Goal: Check status: Check status

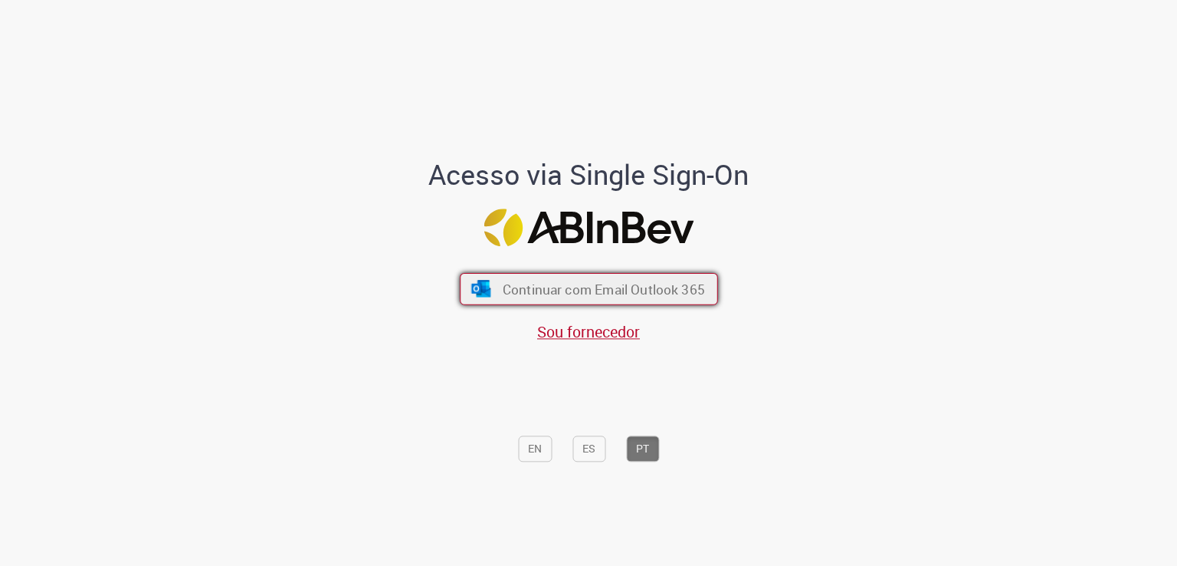
click at [506, 286] on span "Continuar com Email Outlook 365" at bounding box center [603, 290] width 202 height 18
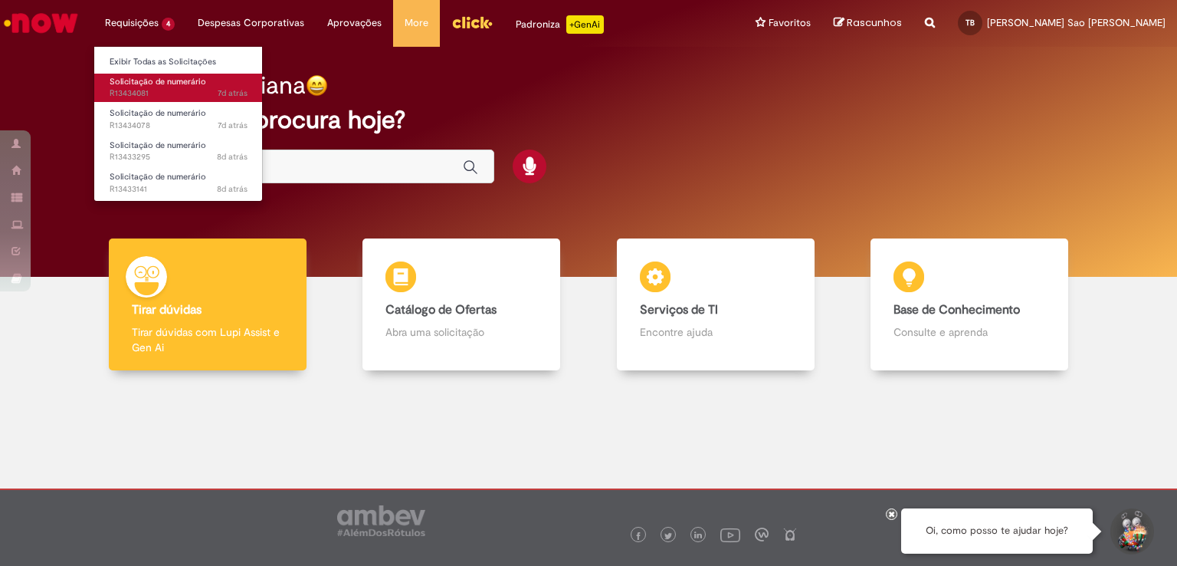
click at [181, 74] on link "Solicitação de numerário 7d atrás 7 dias atrás R13434081" at bounding box center [178, 88] width 169 height 28
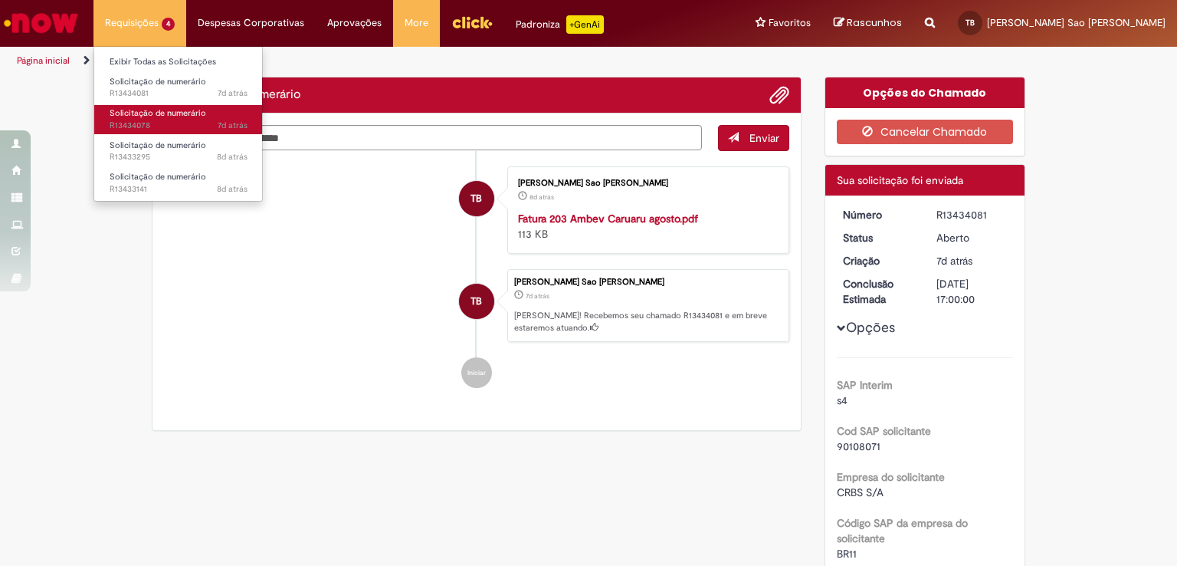
click at [178, 114] on span "Solicitação de numerário" at bounding box center [158, 112] width 97 height 11
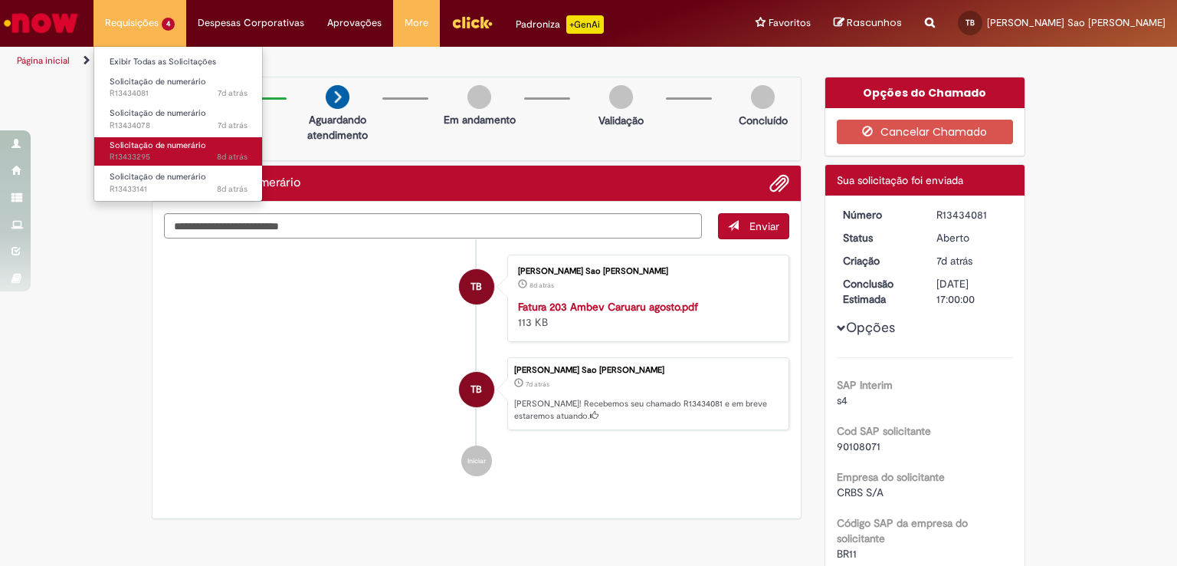
click at [189, 157] on span "8d atrás 8 dias atrás R13433295" at bounding box center [179, 157] width 138 height 12
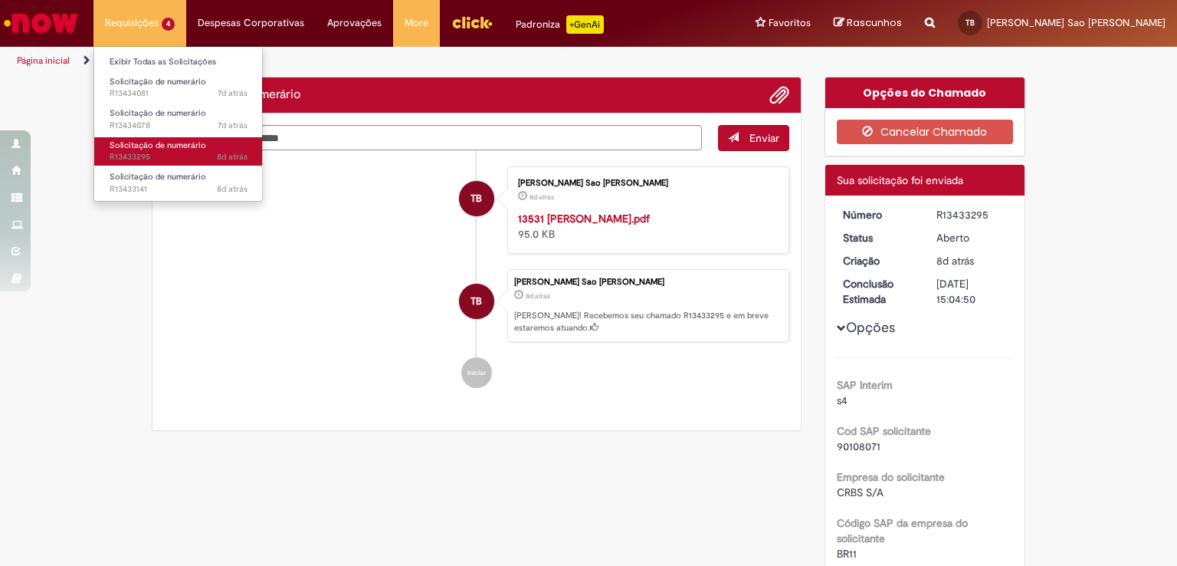
click at [196, 158] on span "8d atrás 8 dias atrás R13433295" at bounding box center [179, 157] width 138 height 12
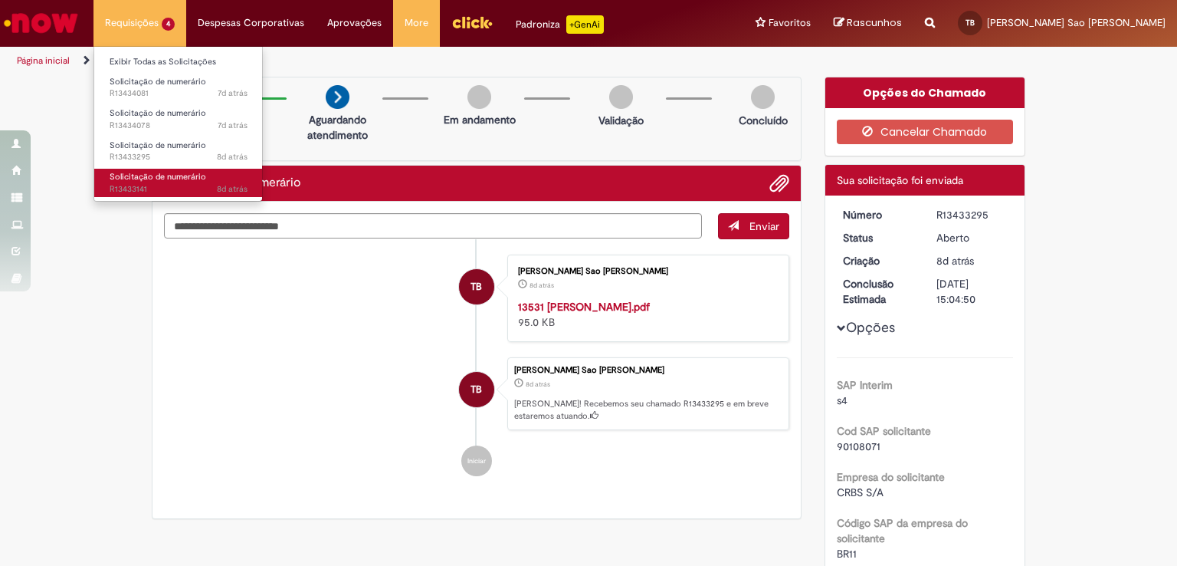
click at [198, 179] on span "Solicitação de numerário" at bounding box center [158, 176] width 97 height 11
click at [190, 179] on span "Solicitação de numerário" at bounding box center [158, 176] width 97 height 11
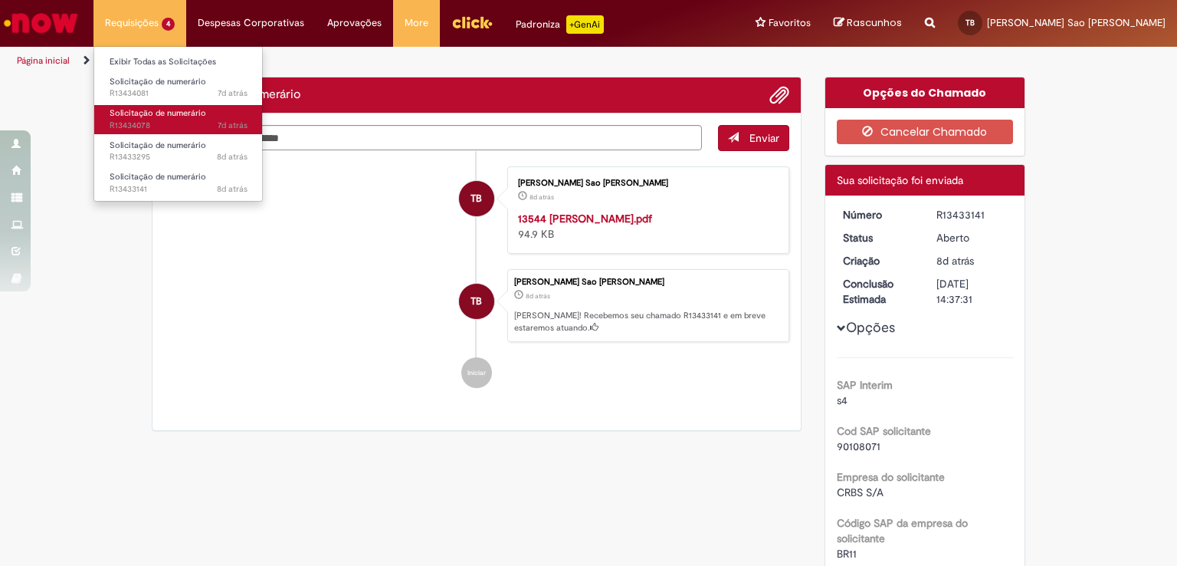
click at [187, 121] on span "7d atrás 7 dias atrás R13434078" at bounding box center [179, 126] width 138 height 12
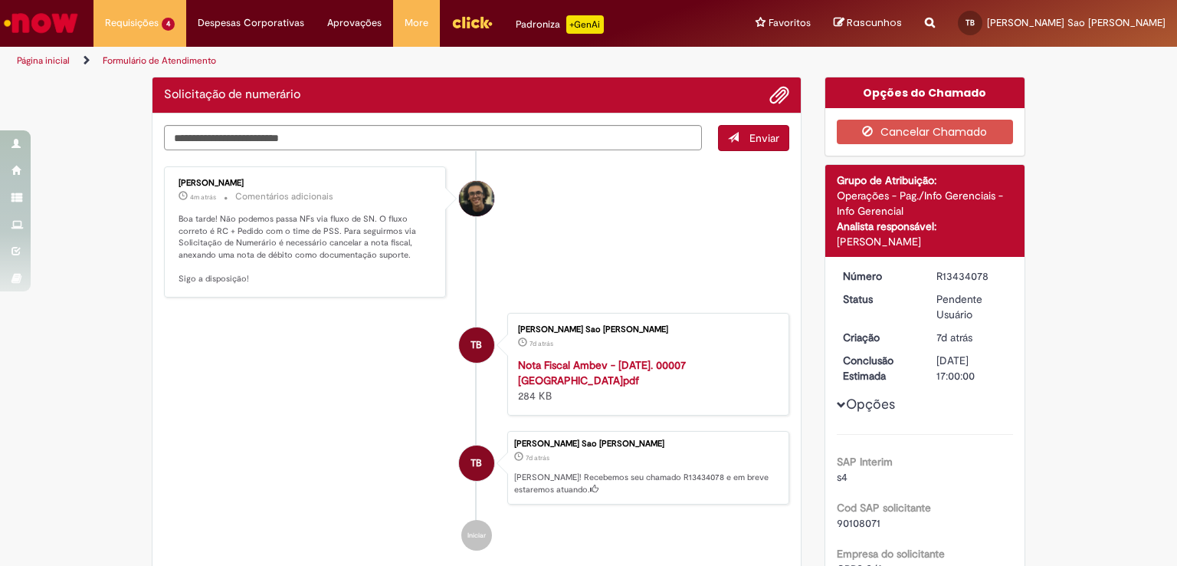
click at [348, 252] on p "Boa tarde! Não podemos passa NFs via fluxo de SN. O fluxo correto é RC + Pedido…" at bounding box center [306, 249] width 255 height 72
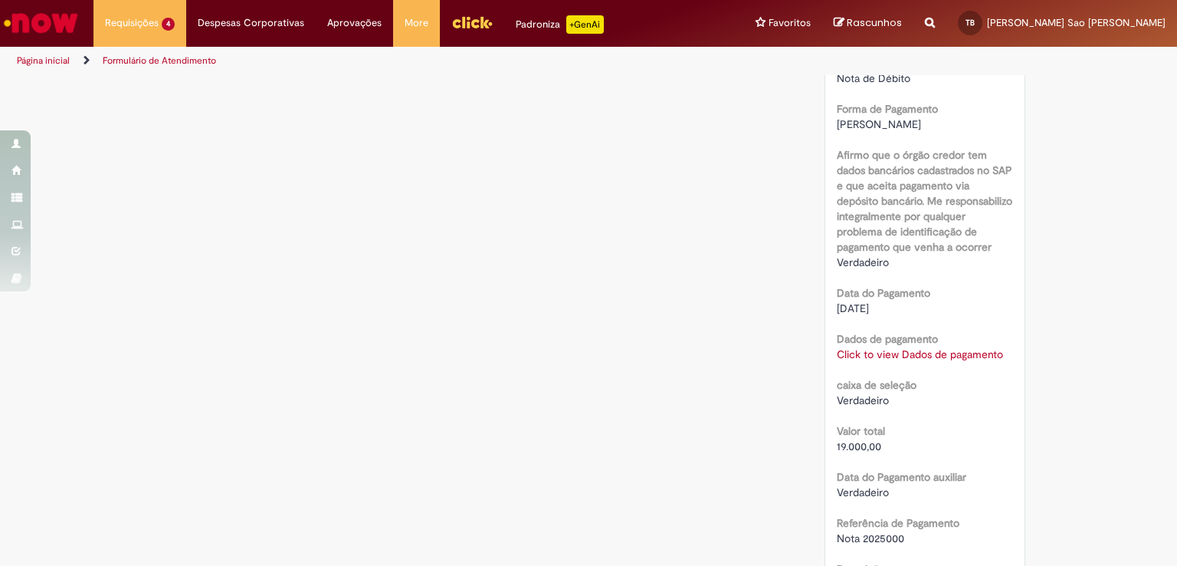
scroll to position [1533, 0]
